Goal: Information Seeking & Learning: Learn about a topic

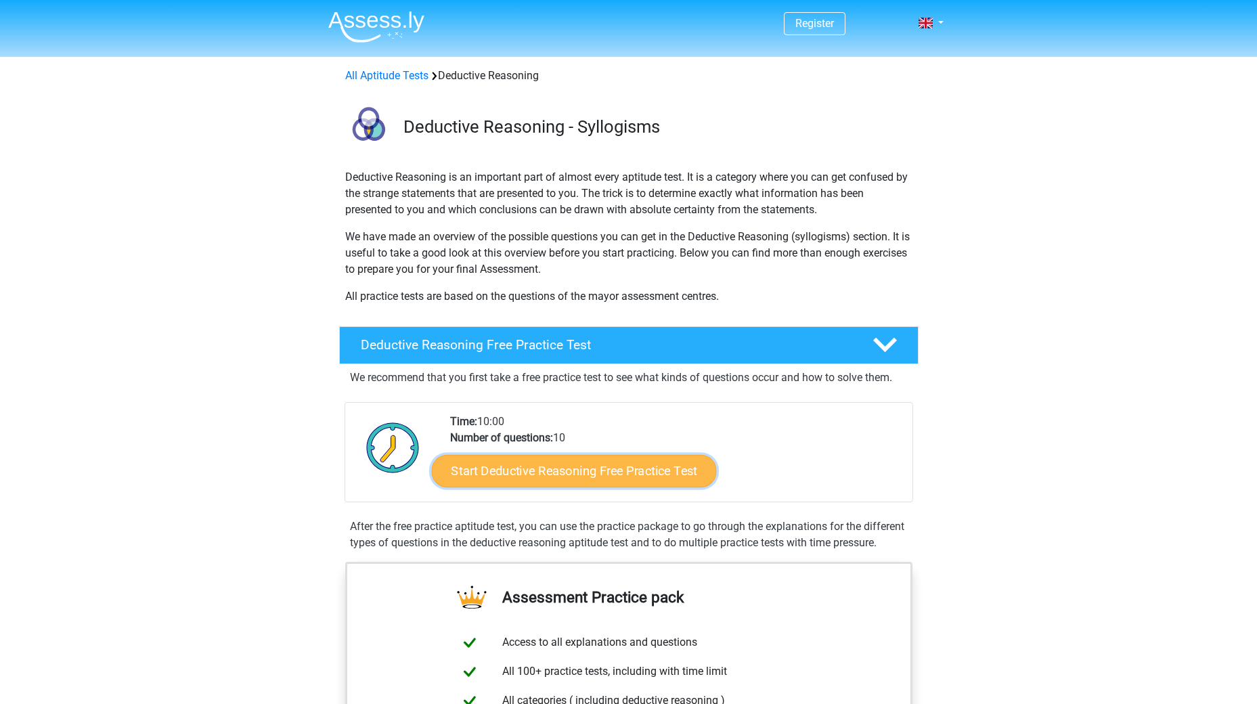
click at [518, 472] on link "Start Deductive Reasoning Free Practice Test" at bounding box center [573, 470] width 285 height 32
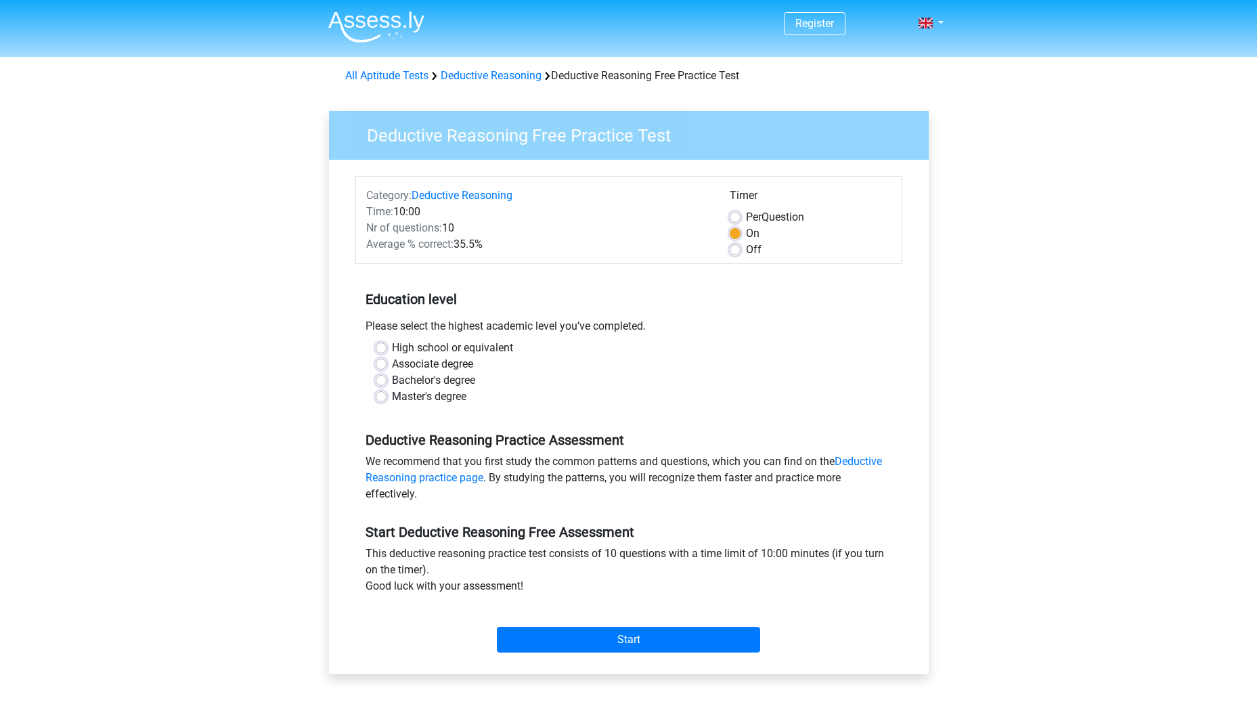
click at [391, 333] on div "Please select the highest academic level you’ve completed." at bounding box center [628, 329] width 547 height 22
click at [391, 336] on div "Please select the highest academic level you’ve completed." at bounding box center [628, 329] width 547 height 22
click at [392, 354] on label "High school or equivalent" at bounding box center [452, 348] width 121 height 16
click at [386, 353] on input "High school or equivalent" at bounding box center [381, 347] width 11 height 14
radio input "true"
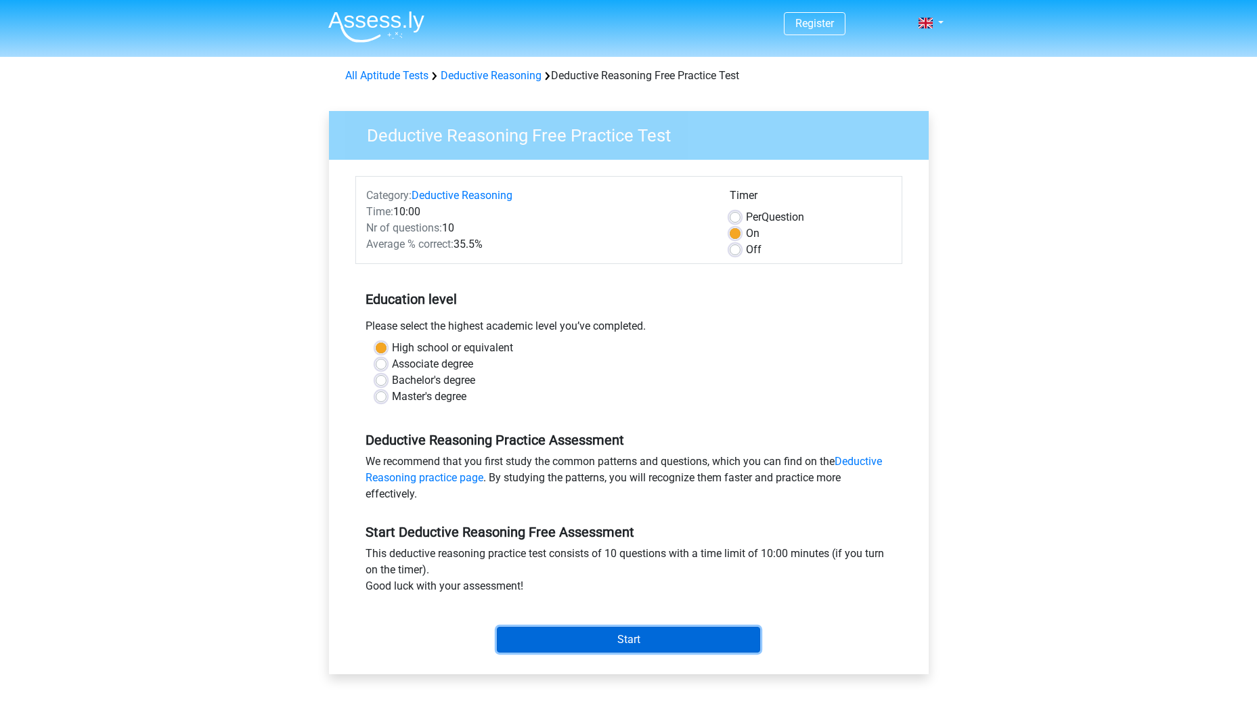
click at [648, 643] on input "Start" at bounding box center [628, 640] width 263 height 26
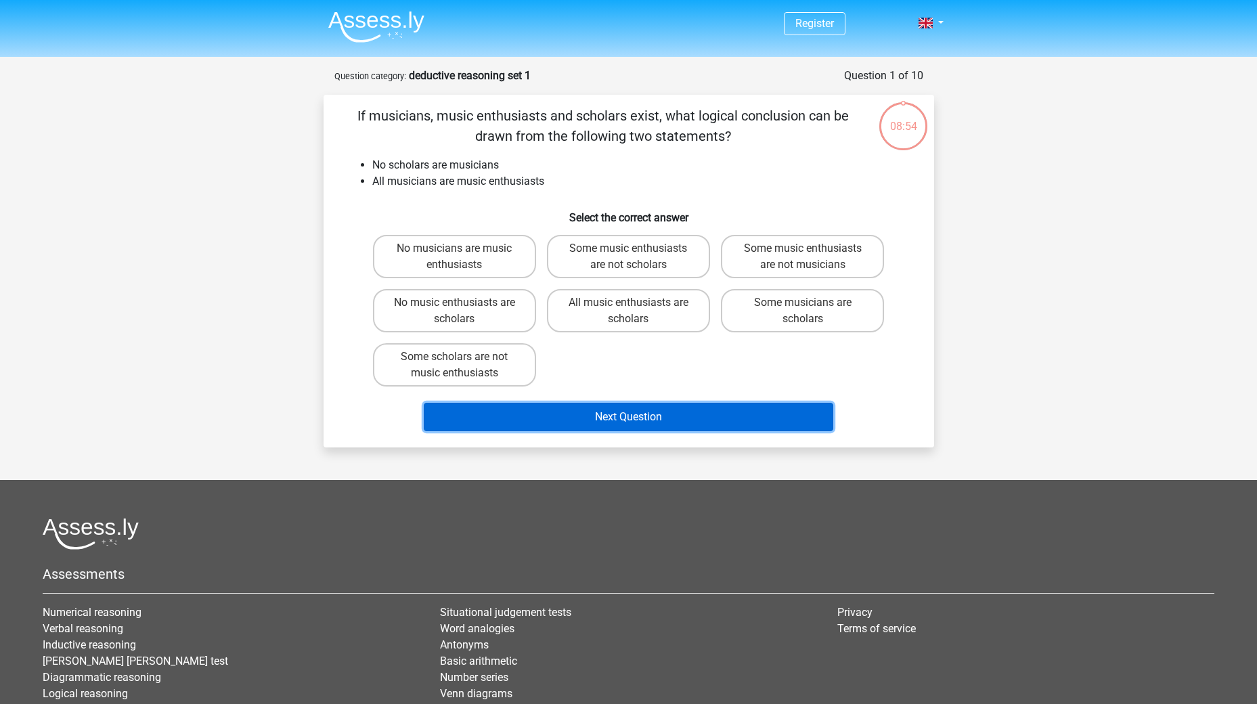
click at [602, 408] on button "Next Question" at bounding box center [628, 417] width 409 height 28
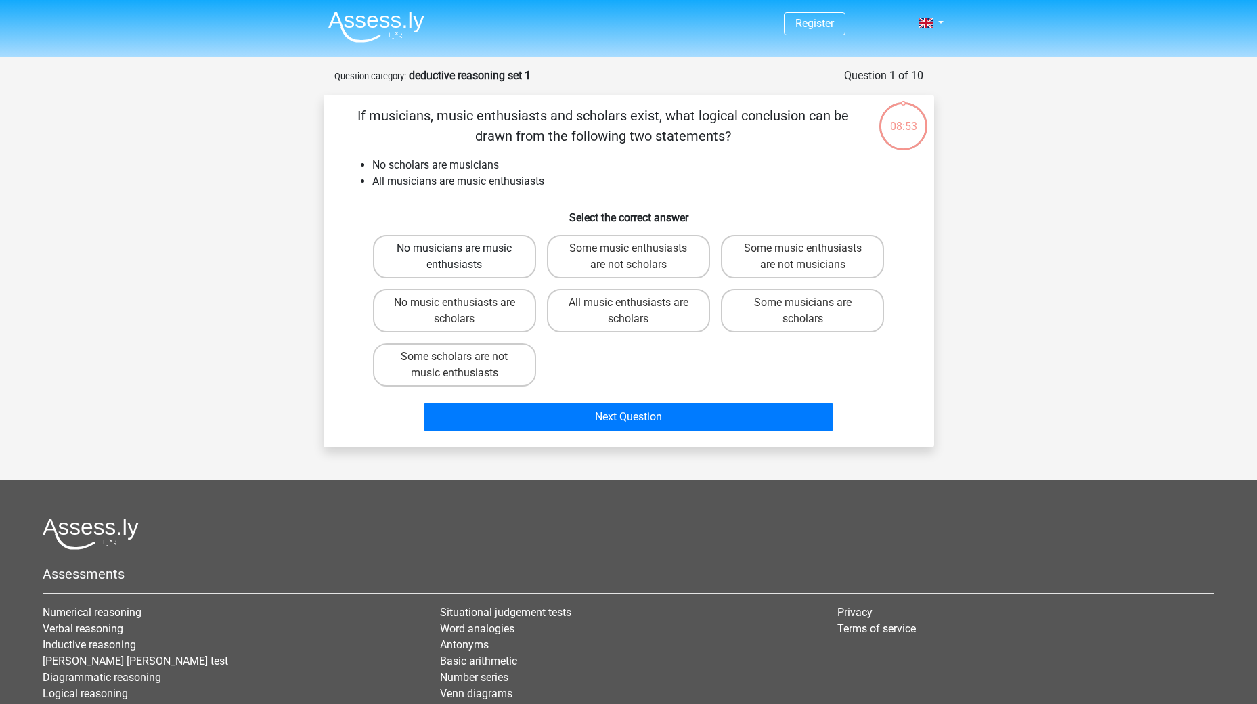
click at [485, 244] on label "No musicians are music enthusiasts" at bounding box center [454, 256] width 163 height 43
click at [463, 248] on input "No musicians are music enthusiasts" at bounding box center [458, 252] width 9 height 9
radio input "true"
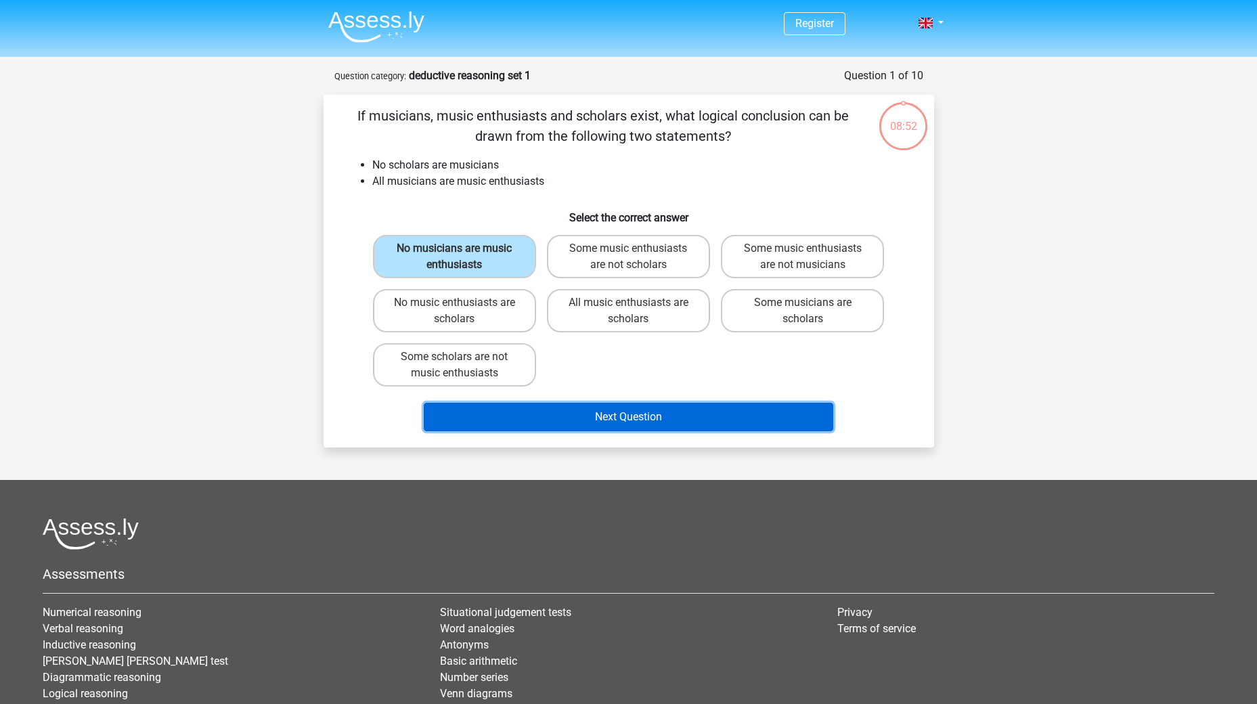
click at [594, 416] on button "Next Question" at bounding box center [628, 417] width 409 height 28
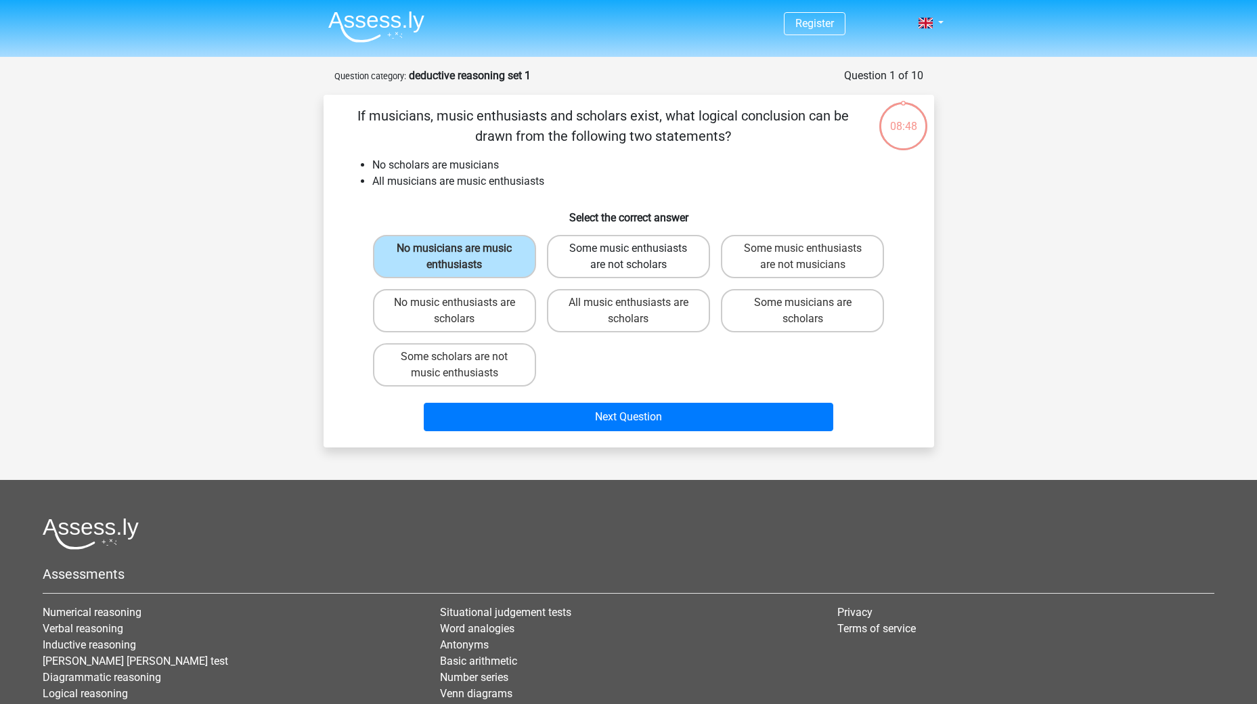
click at [596, 261] on label "Some music enthusiasts are not scholars" at bounding box center [628, 256] width 163 height 43
click at [628, 257] on input "Some music enthusiasts are not scholars" at bounding box center [632, 252] width 9 height 9
radio input "true"
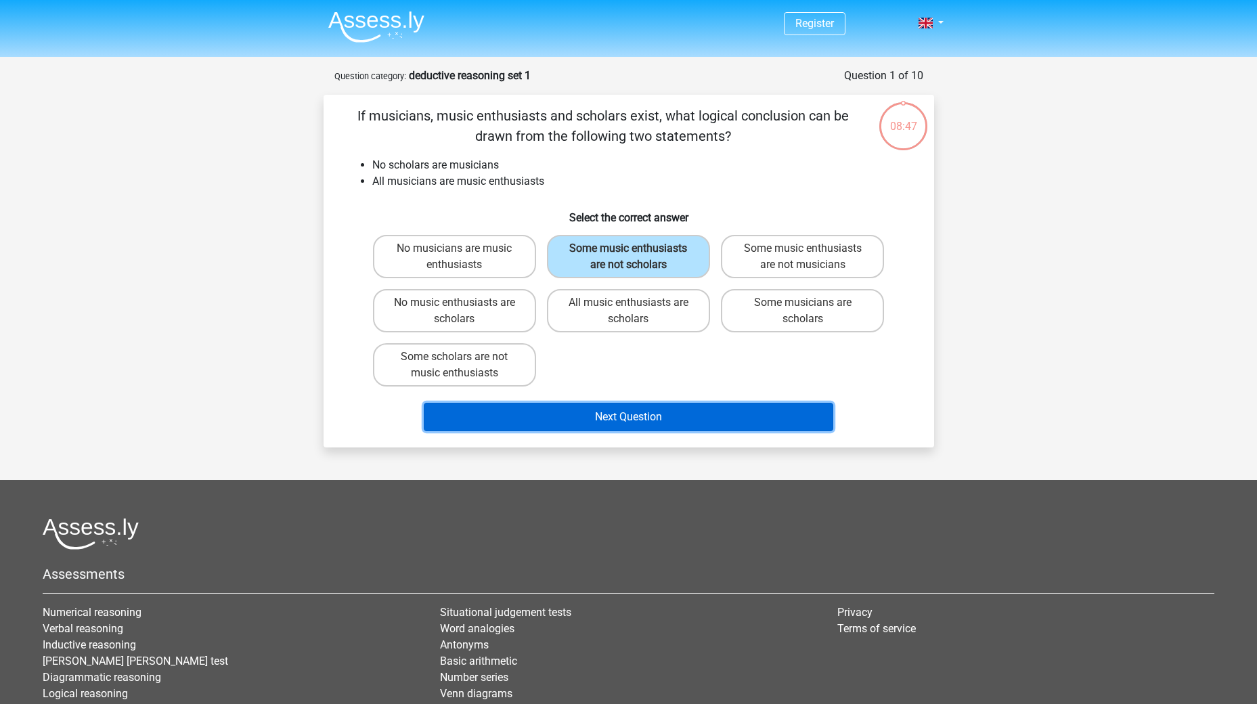
click at [597, 418] on button "Next Question" at bounding box center [628, 417] width 409 height 28
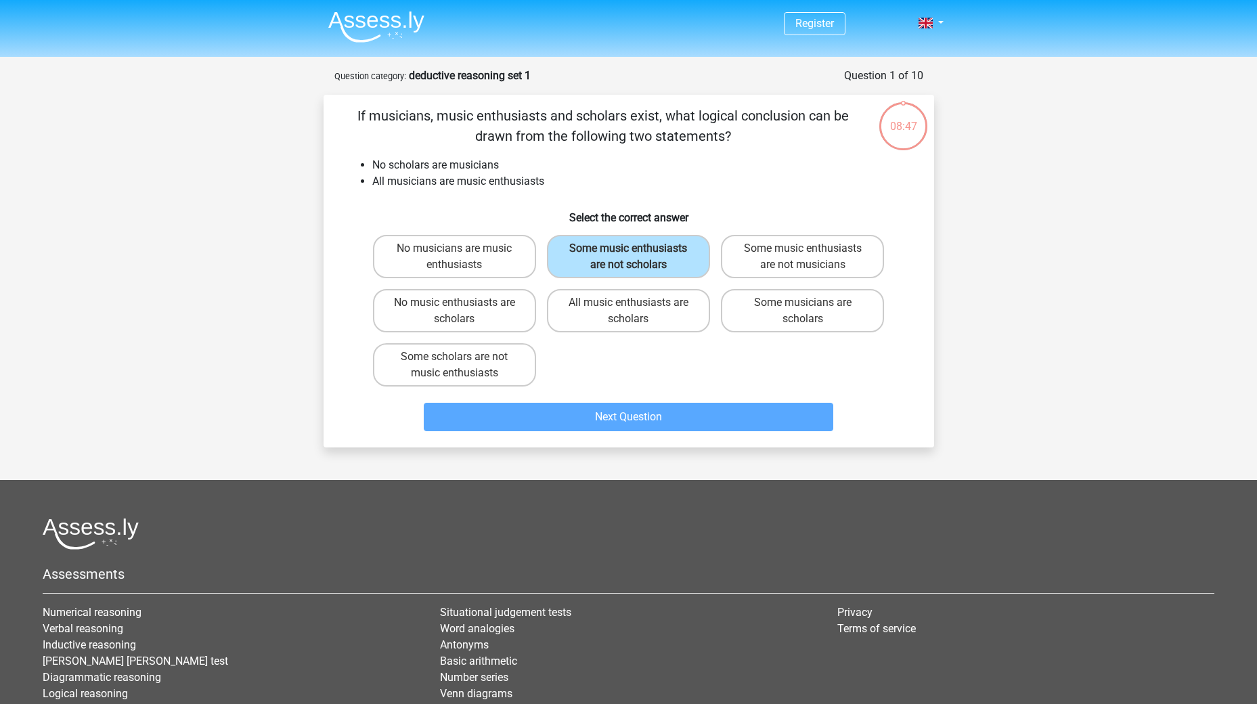
scroll to position [68, 0]
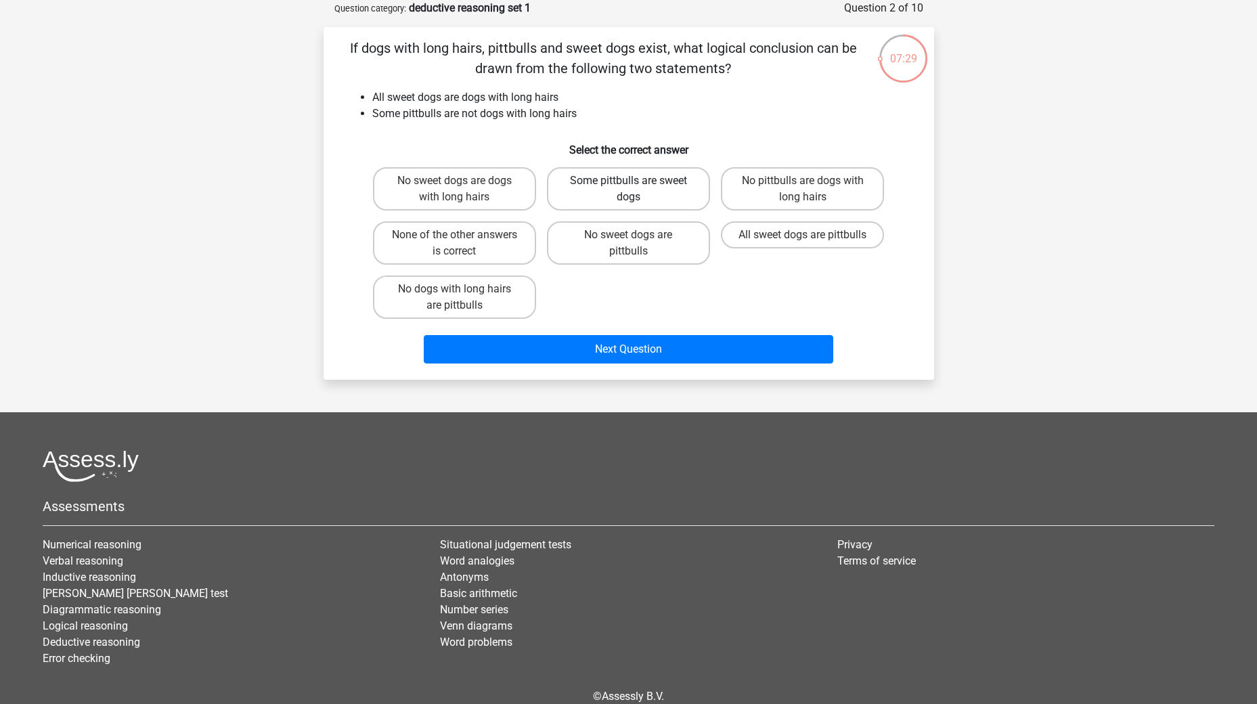
click at [600, 185] on label "Some pittbulls are sweet dogs" at bounding box center [628, 188] width 163 height 43
click at [628, 185] on input "Some pittbulls are sweet dogs" at bounding box center [632, 185] width 9 height 9
radio input "true"
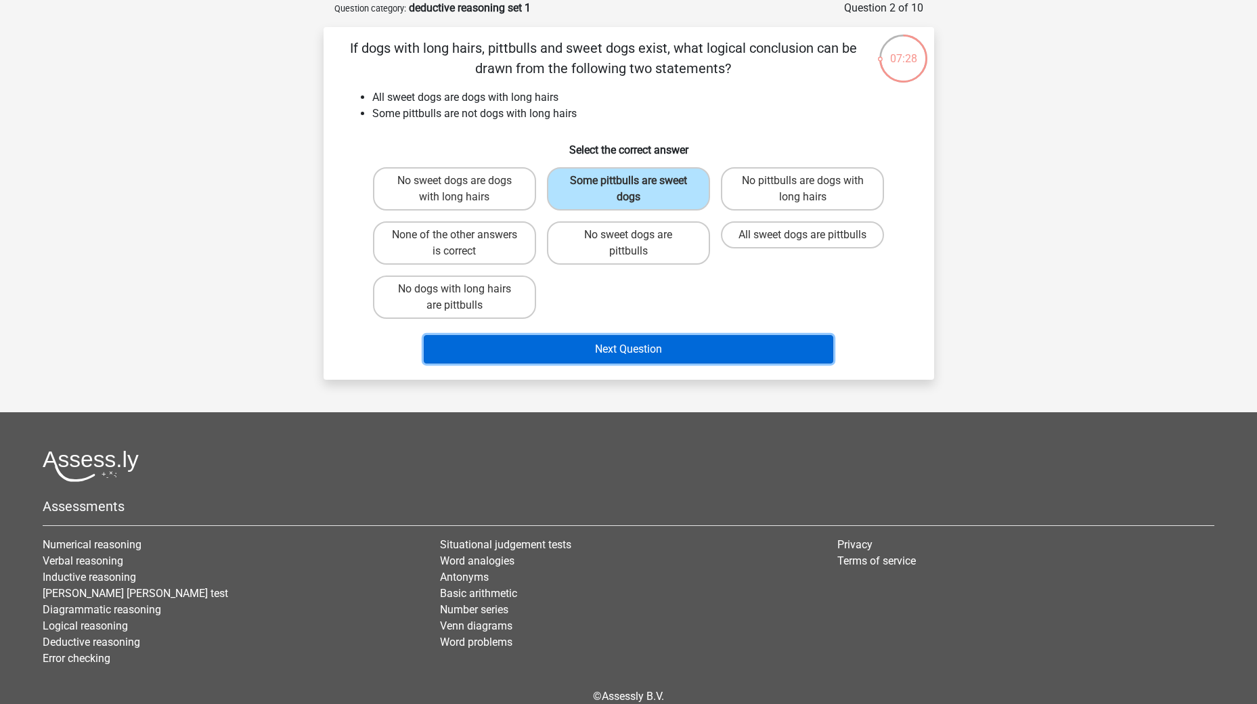
click at [657, 357] on button "Next Question" at bounding box center [628, 349] width 409 height 28
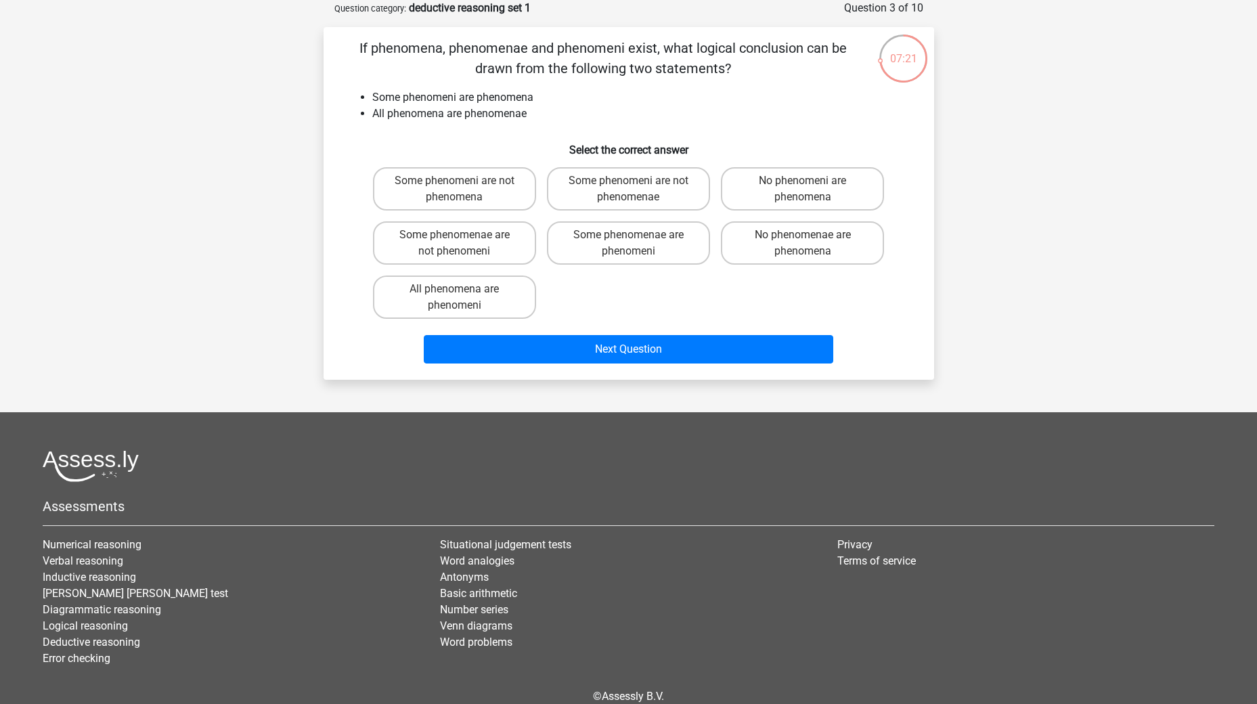
click at [655, 269] on div "Some phenomenae are phenomeni" at bounding box center [628, 243] width 174 height 54
click at [655, 261] on label "Some phenomenae are phenomeni" at bounding box center [628, 242] width 163 height 43
click at [637, 244] on input "Some phenomenae are phenomeni" at bounding box center [632, 239] width 9 height 9
radio input "true"
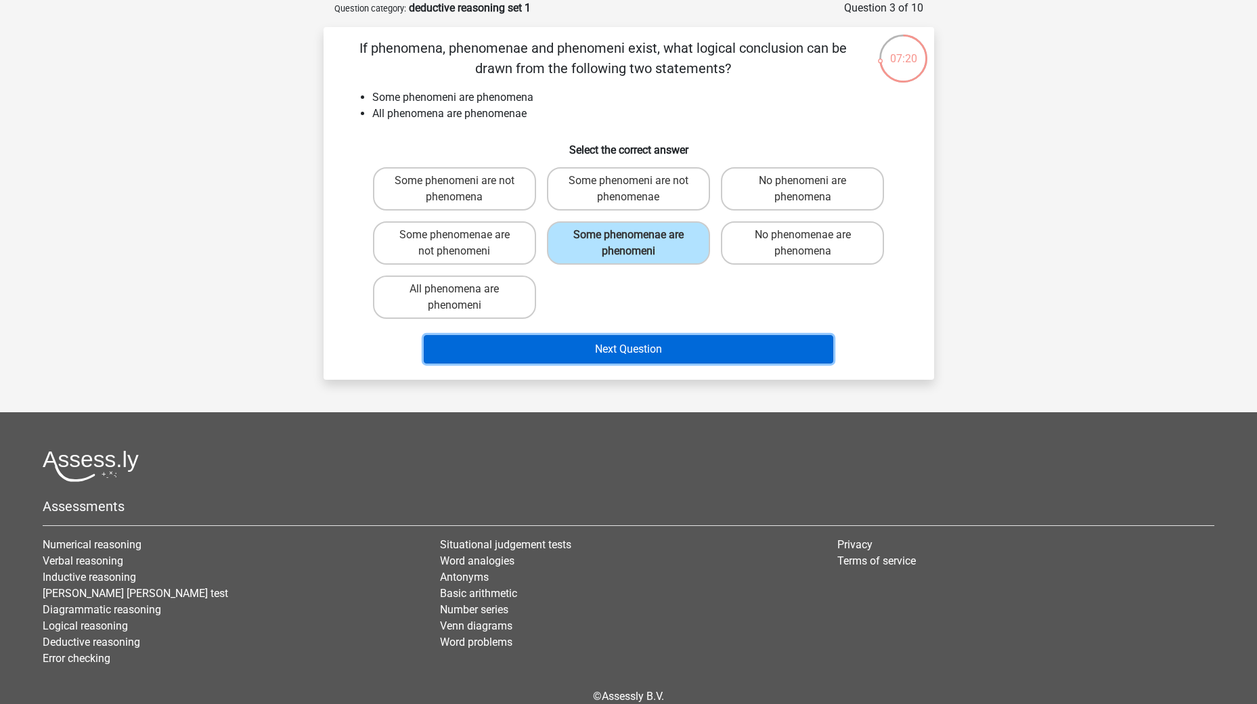
click at [678, 348] on button "Next Question" at bounding box center [628, 349] width 409 height 28
